Goal: Transaction & Acquisition: Purchase product/service

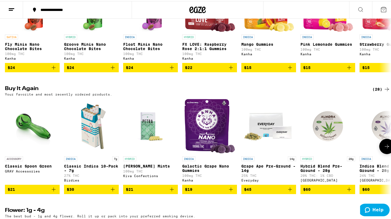
scroll to position [410, 0]
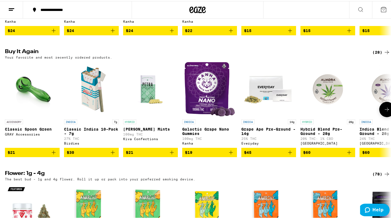
click at [389, 116] on button at bounding box center [386, 108] width 15 height 15
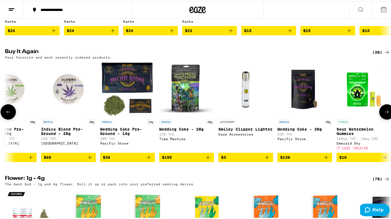
scroll to position [0, 323]
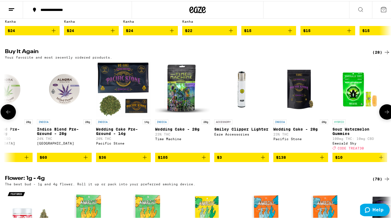
click at [384, 114] on icon at bounding box center [387, 111] width 7 height 7
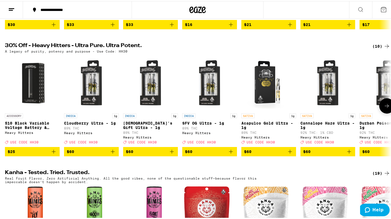
scroll to position [0, 0]
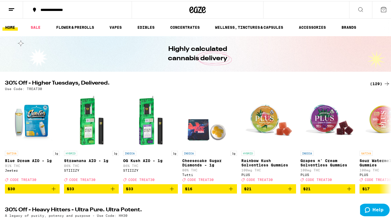
click at [375, 81] on div "(129)" at bounding box center [380, 82] width 20 height 7
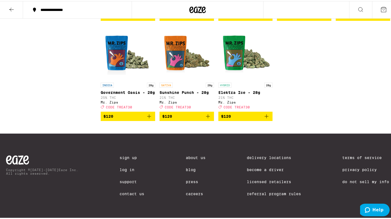
scroll to position [2681, 0]
click at [381, 18] on icon "Add to bag" at bounding box center [384, 15] width 7 height 7
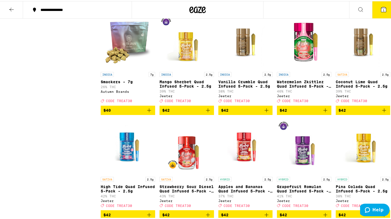
scroll to position [2052, 0]
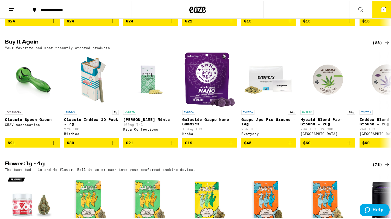
scroll to position [438, 0]
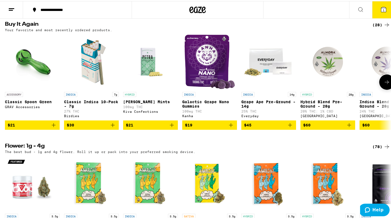
click at [53, 126] on icon "Add to bag" at bounding box center [54, 124] width 4 height 4
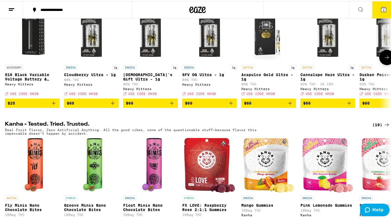
scroll to position [192, 0]
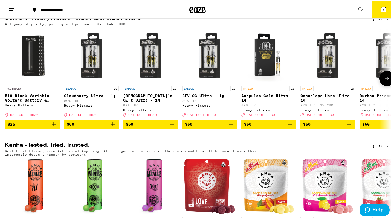
drag, startPoint x: 379, startPoint y: 7, endPoint x: 312, endPoint y: 41, distance: 74.8
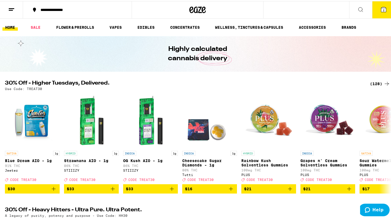
click at [380, 9] on icon at bounding box center [383, 8] width 7 height 7
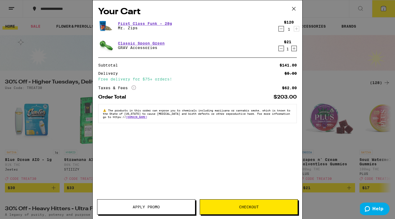
click at [173, 205] on span "Apply Promo" at bounding box center [146, 207] width 98 height 4
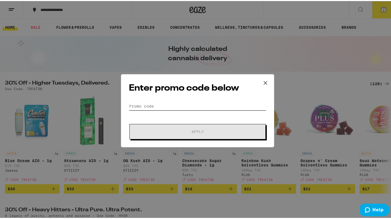
click at [176, 105] on input "Promo Code" at bounding box center [197, 105] width 137 height 8
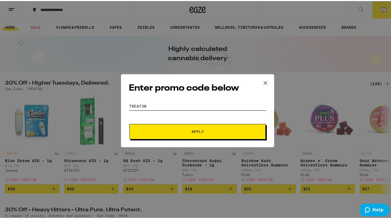
type input "treat30"
click at [171, 133] on button "Apply" at bounding box center [197, 130] width 136 height 15
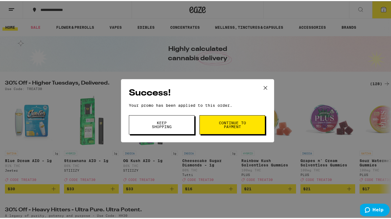
click at [233, 120] on span "Continue to payment" at bounding box center [232, 124] width 28 height 8
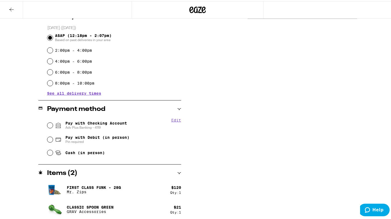
scroll to position [147, 0]
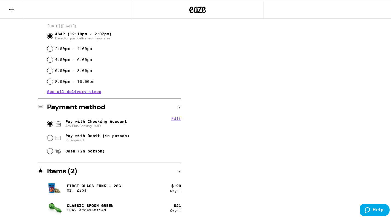
click at [50, 122] on input "Pay with Checking Account Adv Plus Banking - 4119" at bounding box center [49, 122] width 5 height 5
radio input "true"
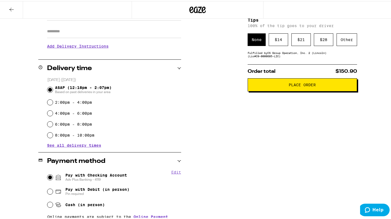
scroll to position [93, 0]
